Goal: Check status: Check status

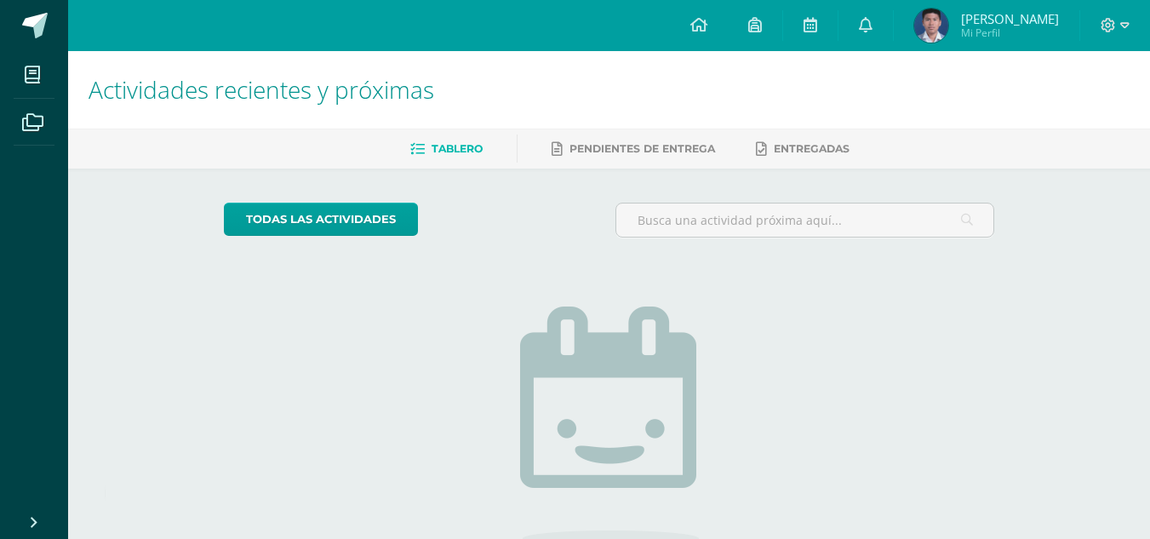
click at [1005, 28] on span "Mi Perfil" at bounding box center [1010, 33] width 98 height 14
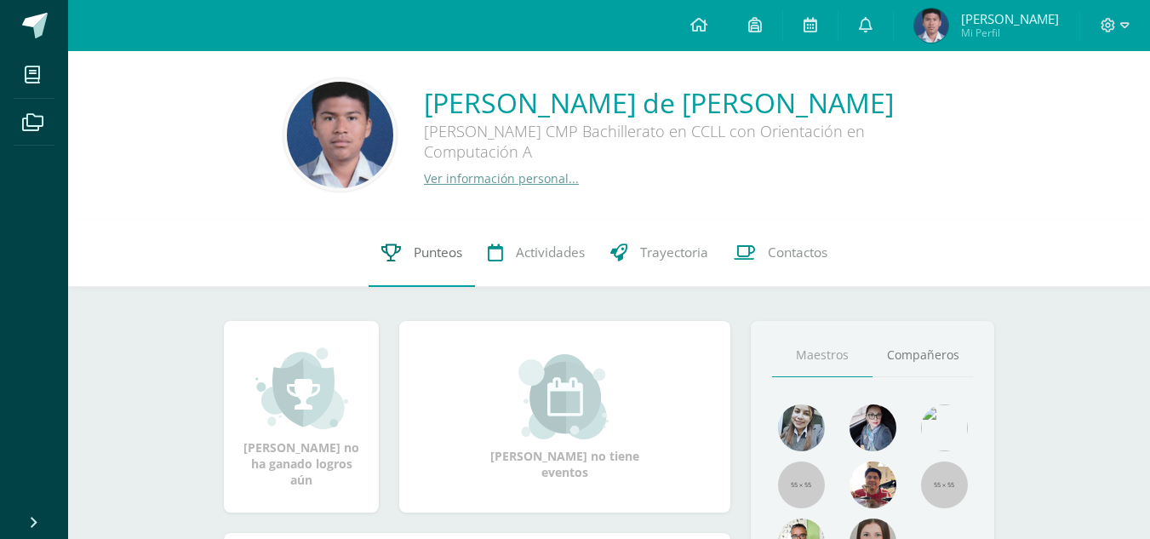
click at [386, 260] on icon at bounding box center [391, 252] width 20 height 18
